Goal: Check status: Check status

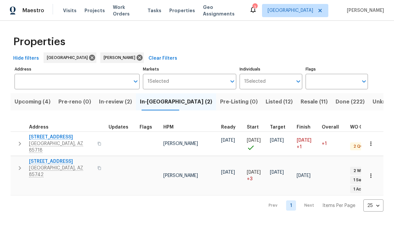
click at [41, 100] on span "Upcoming (4)" at bounding box center [33, 101] width 36 height 9
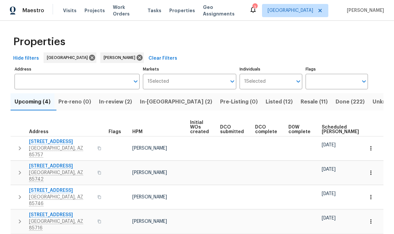
click at [328, 127] on span "Scheduled [PERSON_NAME]" at bounding box center [339, 129] width 37 height 9
click at [300, 104] on span "Resale (11)" at bounding box center [313, 101] width 27 height 9
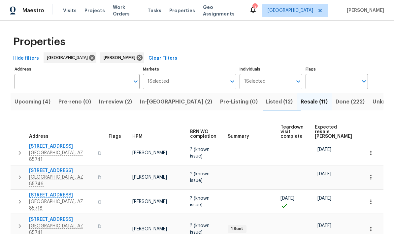
click at [320, 131] on span "Expected resale COE" at bounding box center [332, 132] width 37 height 14
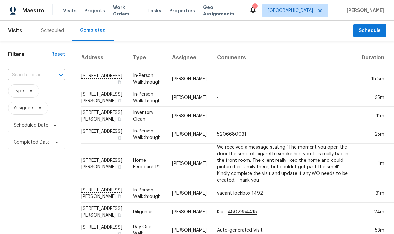
click at [52, 29] on div "Scheduled" at bounding box center [52, 30] width 23 height 7
